Goal: Information Seeking & Learning: Find specific fact

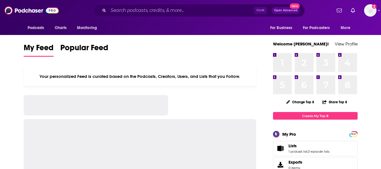
click at [147, 9] on input "Search podcasts, credits, & more..." at bounding box center [181, 10] width 146 height 9
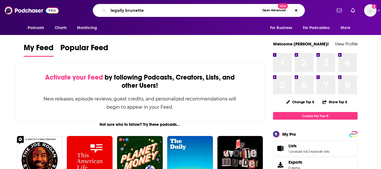
type input "legally brunette"
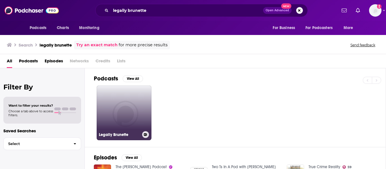
click at [123, 110] on link "Legally Brunette" at bounding box center [124, 113] width 55 height 55
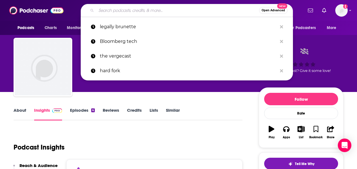
click at [139, 11] on input "Search podcasts, credits, & more..." at bounding box center [177, 10] width 163 height 9
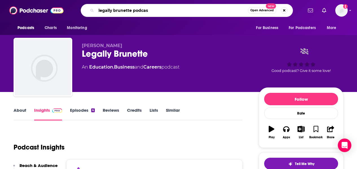
type input "legally brunette podcast"
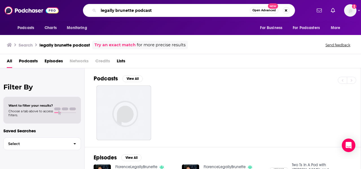
click at [139, 11] on input "legally brunette podcast" at bounding box center [175, 10] width 152 height 9
click at [140, 11] on input "legally brunette podcast" at bounding box center [175, 10] width 152 height 9
type input "[PERSON_NAME]"
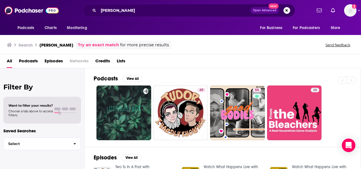
click at [320, 63] on div "All Podcasts Episodes Networks Credits Lists" at bounding box center [182, 62] width 350 height 12
click at [294, 54] on div "All Podcasts Episodes Networks Credits Lists" at bounding box center [180, 61] width 361 height 14
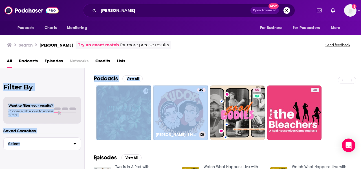
drag, startPoint x: 168, startPoint y: 55, endPoint x: 193, endPoint y: 61, distance: 26.1
click at [196, 75] on div "Search [PERSON_NAME] Try an exact match for more precise results Send feedback …" at bounding box center [180, 101] width 361 height 135
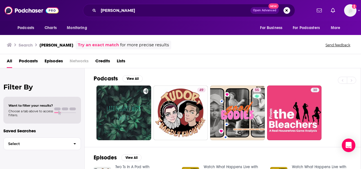
click at [191, 48] on div "Search [PERSON_NAME] Try an exact match for more precise results Send feedback" at bounding box center [179, 45] width 345 height 9
click at [221, 67] on div "All Podcasts Episodes Networks Credits Lists" at bounding box center [182, 62] width 350 height 12
click at [220, 67] on div "All Podcasts Episodes Networks Credits Lists" at bounding box center [182, 62] width 350 height 12
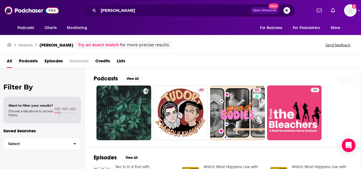
click at [218, 75] on div "Podcasts View All 49 55 30" at bounding box center [228, 107] width 268 height 79
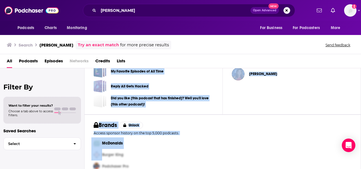
drag, startPoint x: 218, startPoint y: 75, endPoint x: 231, endPoint y: 93, distance: 22.9
click at [229, 124] on div "Podcasts View All 49 55 30 Episodes View All Two Ts In A Pod with [PERSON_NAME]…" at bounding box center [223, 118] width 277 height 101
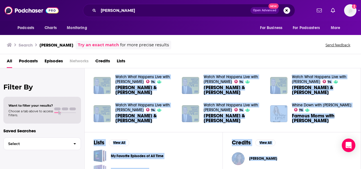
scroll to position [62, 0]
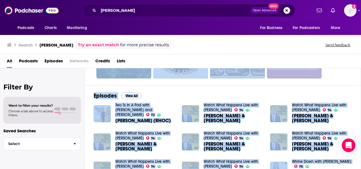
click at [137, 94] on button "View All" at bounding box center [131, 96] width 20 height 7
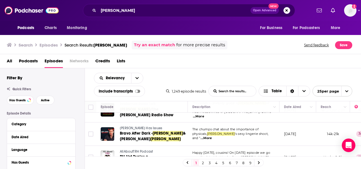
scroll to position [560, 0]
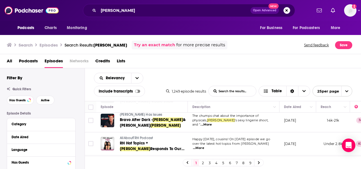
click at [200, 163] on link "2" at bounding box center [203, 162] width 6 height 7
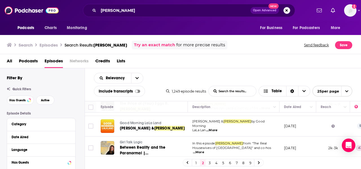
scroll to position [141, 0]
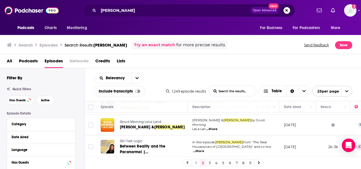
click at [195, 165] on link "1" at bounding box center [196, 162] width 6 height 7
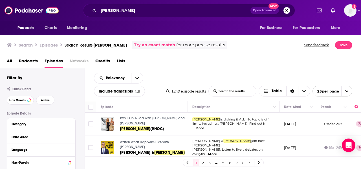
click at [134, 117] on span "Two Ts In A Pod with [PERSON_NAME] and [PERSON_NAME]" at bounding box center [152, 120] width 65 height 9
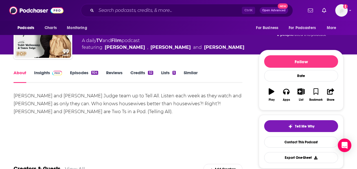
scroll to position [36, 0]
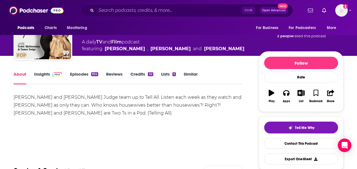
click at [44, 72] on link "Insights" at bounding box center [48, 77] width 28 height 13
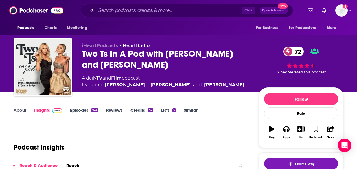
drag, startPoint x: 160, startPoint y: 65, endPoint x: 79, endPoint y: 52, distance: 82.3
click at [79, 52] on div "iHeartPodcasts • iHeartRadio Two Ts In A Pod with [PERSON_NAME] and [PERSON_NAM…" at bounding box center [179, 68] width 330 height 61
copy h2 "Two Ts In A Pod with [PERSON_NAME] and [PERSON_NAME]"
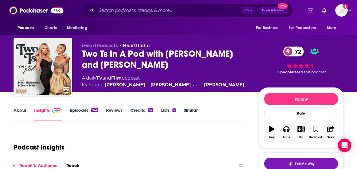
click at [139, 67] on div "Two Ts In A Pod with [PERSON_NAME] and [PERSON_NAME] Judge 72" at bounding box center [166, 59] width 168 height 22
drag, startPoint x: 176, startPoint y: 64, endPoint x: 83, endPoint y: 53, distance: 93.7
click at [83, 53] on div "Two Ts In A Pod with [PERSON_NAME] and [PERSON_NAME] Judge 72" at bounding box center [166, 59] width 168 height 22
copy h2 "Two Ts In A Pod with [PERSON_NAME] and [PERSON_NAME]"
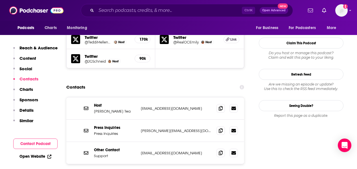
scroll to position [508, 0]
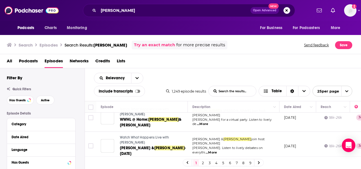
scroll to position [560, 0]
